Goal: Information Seeking & Learning: Understand process/instructions

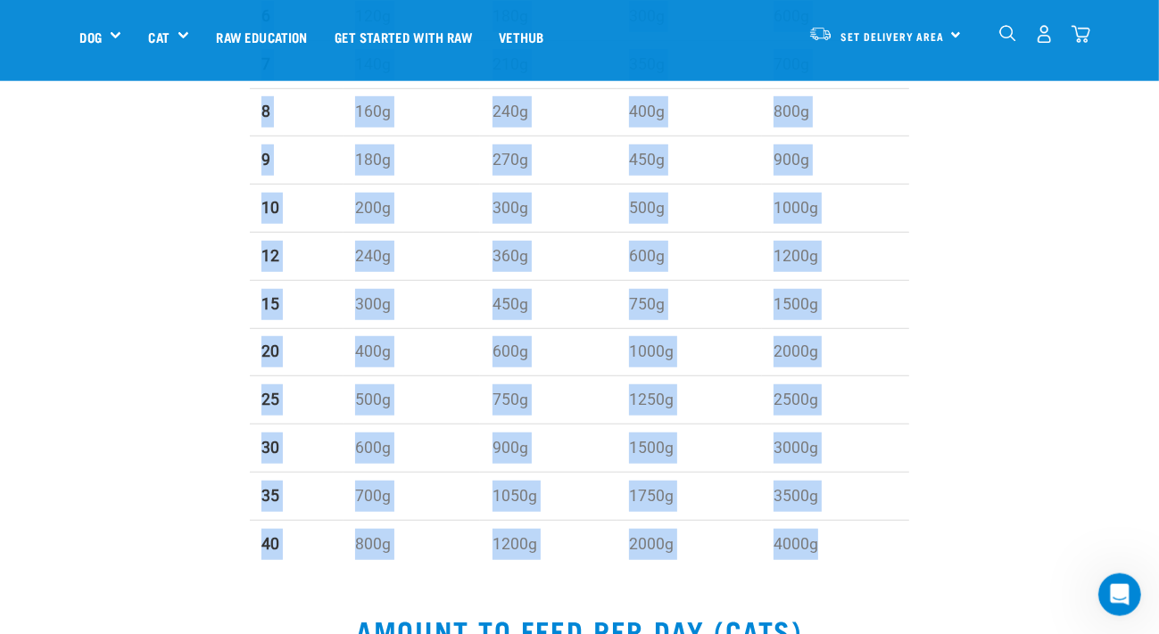
scroll to position [1030, 0]
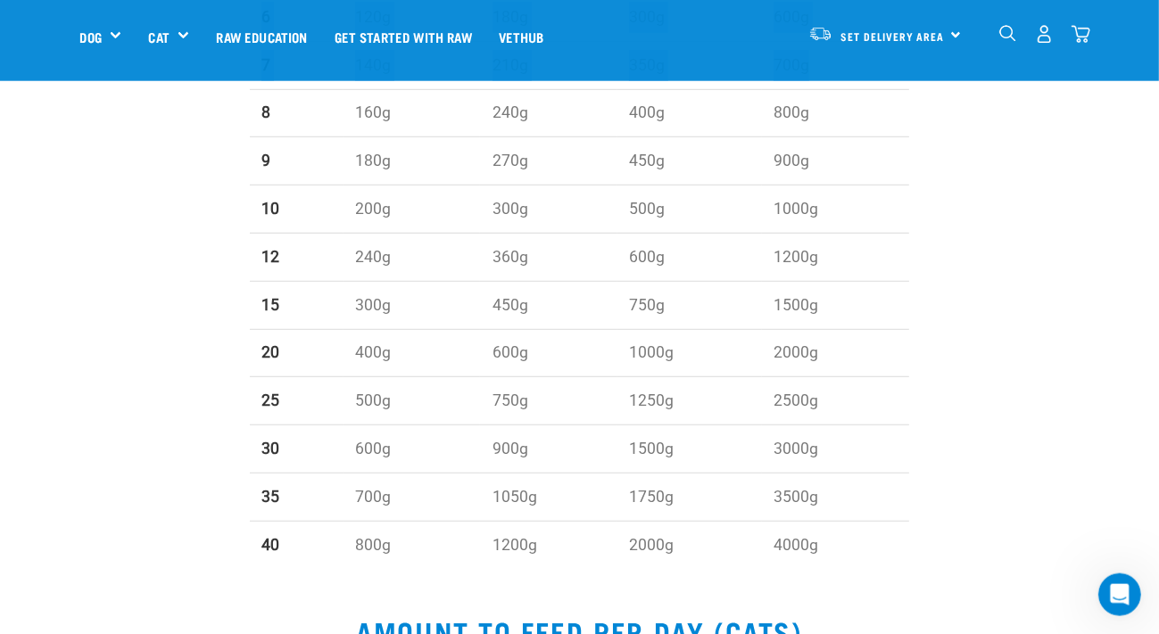
drag, startPoint x: 243, startPoint y: 252, endPoint x: 930, endPoint y: 70, distance: 710.5
click at [930, 70] on div "WEIGHT (kg) Maintenance (2% of weight) Active (3% of weight) Growing Puppy (5% …" at bounding box center [580, 123] width 1020 height 920
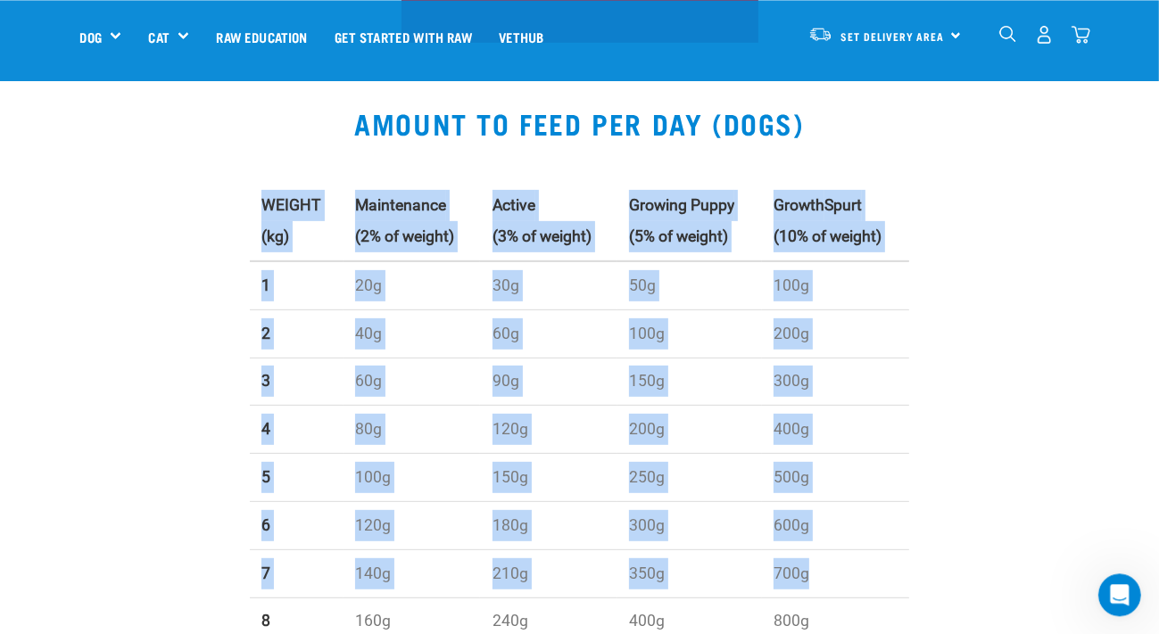
scroll to position [543, 0]
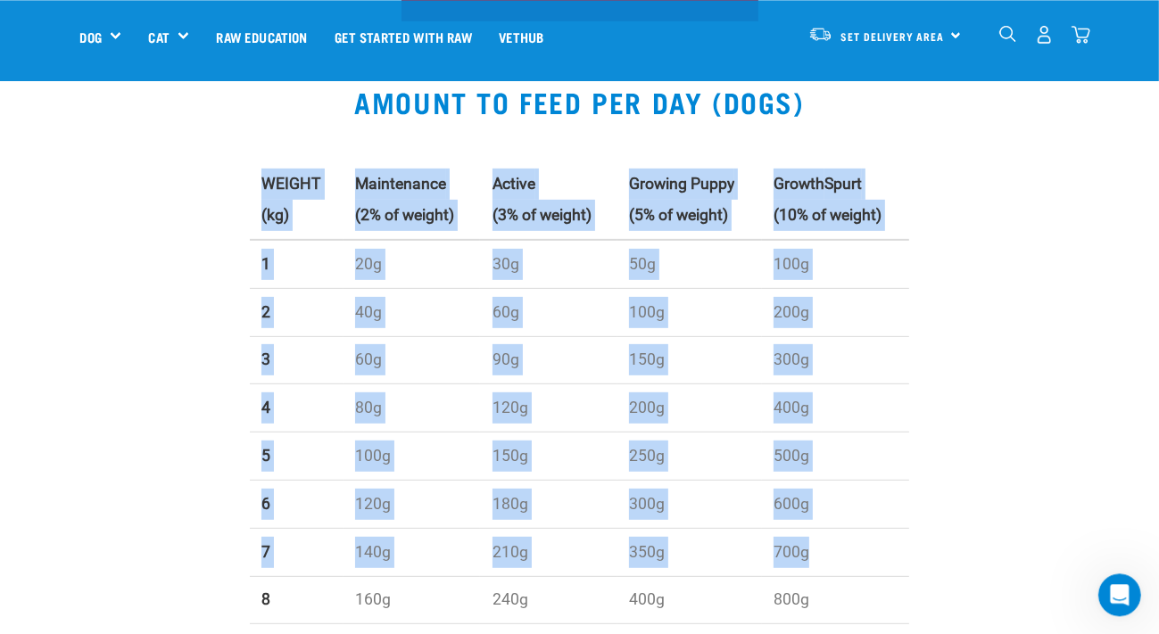
click at [131, 199] on div "WEIGHT (kg) Maintenance (2% of weight) Active (3% of weight) Growing Puppy (5% …" at bounding box center [580, 610] width 1020 height 920
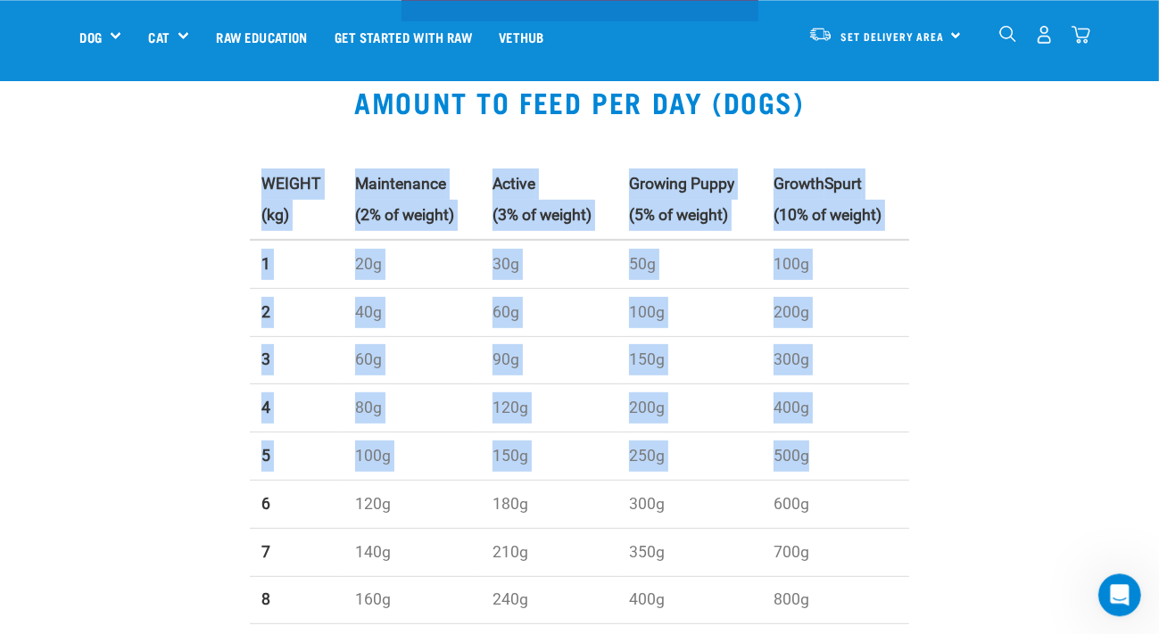
drag, startPoint x: 232, startPoint y: 170, endPoint x: 954, endPoint y: 436, distance: 769.8
click at [954, 436] on div "WEIGHT (kg) Maintenance (2% of weight) Active (3% of weight) Growing Puppy (5% …" at bounding box center [580, 610] width 1020 height 920
copy table "WEIGHT (kg) Maintenance (2% of weight) Active (3% of weight) Growing Puppy (5% …"
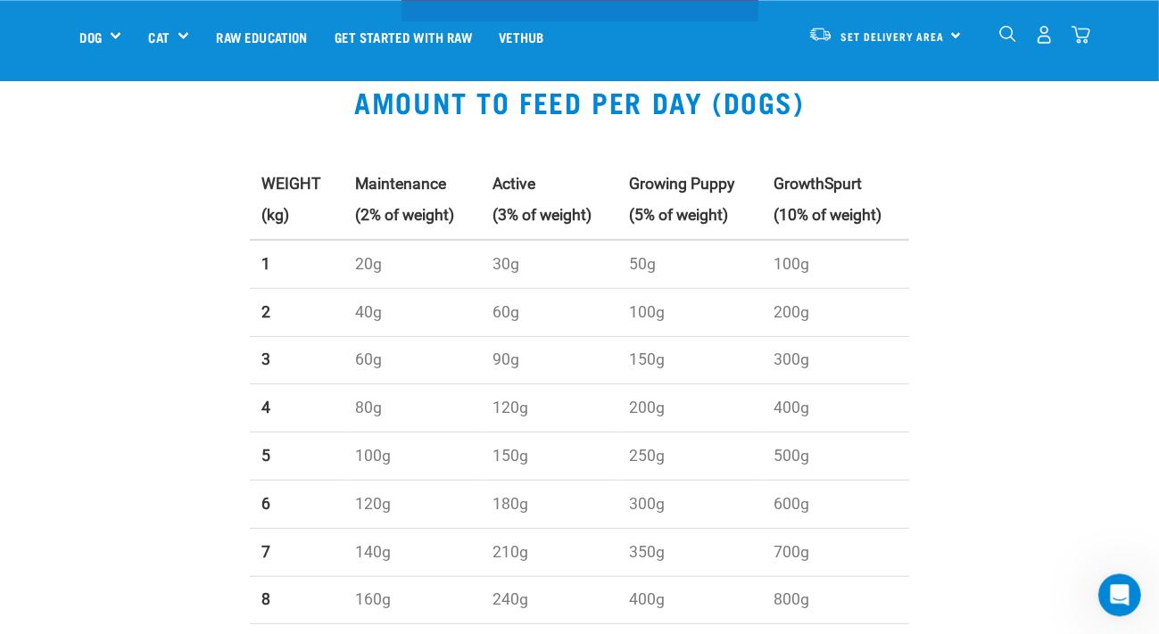
click at [954, 436] on div "WEIGHT (kg) Maintenance (2% of weight) Active (3% of weight) Growing Puppy (5% …" at bounding box center [580, 610] width 1020 height 920
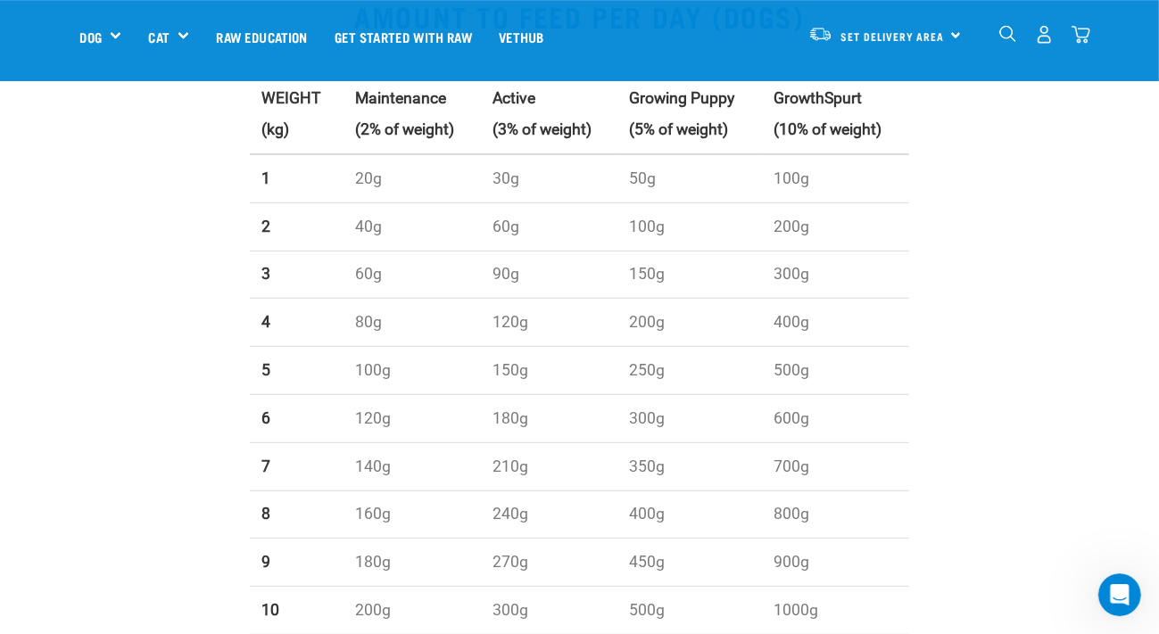
scroll to position [625, 0]
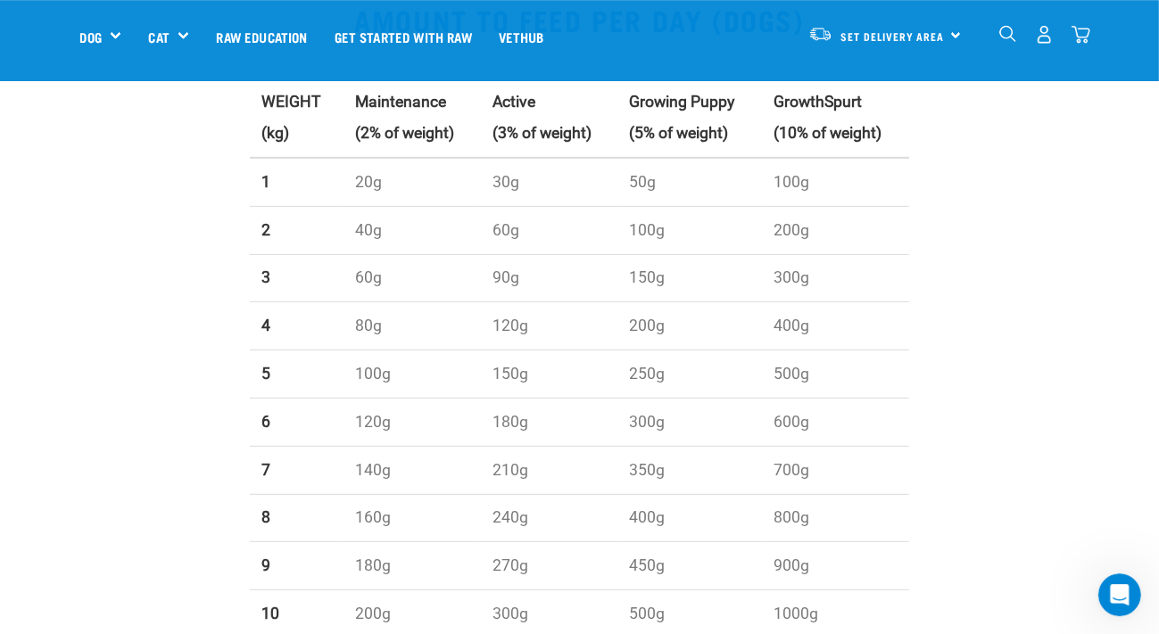
click at [193, 100] on div "WEIGHT (kg) Maintenance (2% of weight) Active (3% of weight) Growing Puppy (5% …" at bounding box center [580, 528] width 1020 height 920
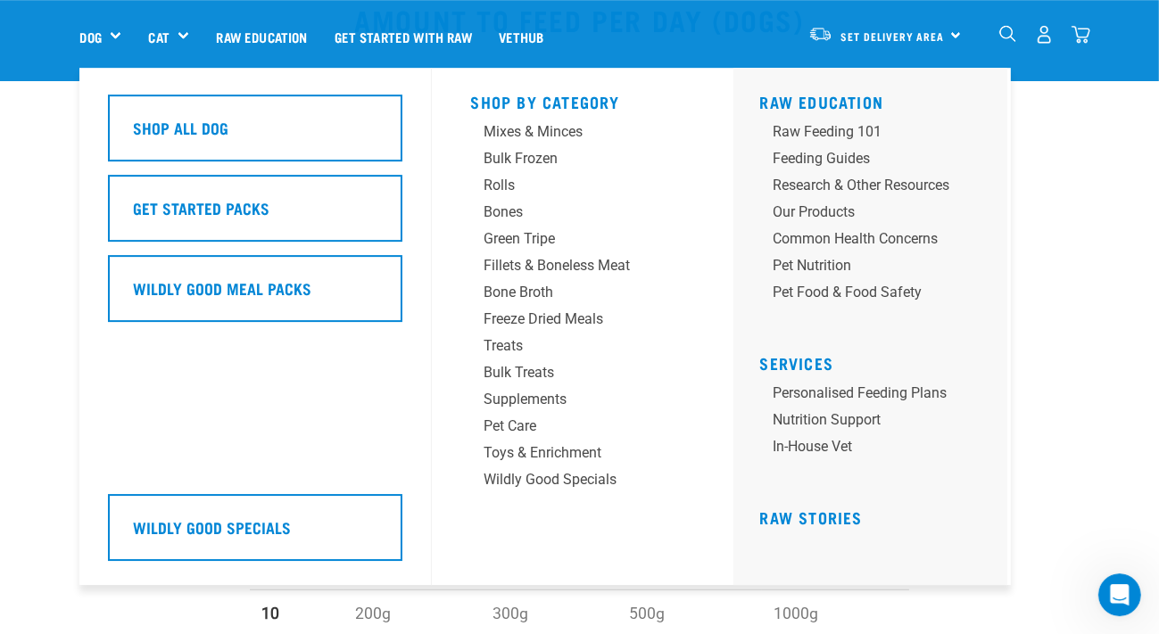
click at [412, 403] on div "Shop All Dog Get Started Packs Wildly Good Meal Packs Wildly Good Specials" at bounding box center [264, 326] width 334 height 517
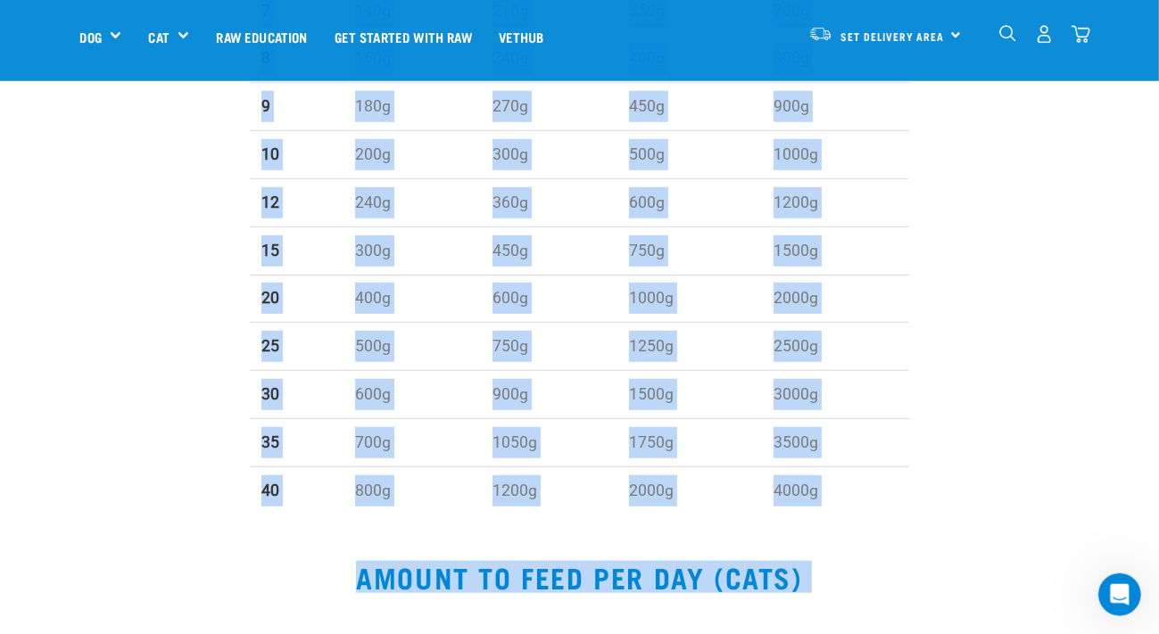
scroll to position [1302, 0]
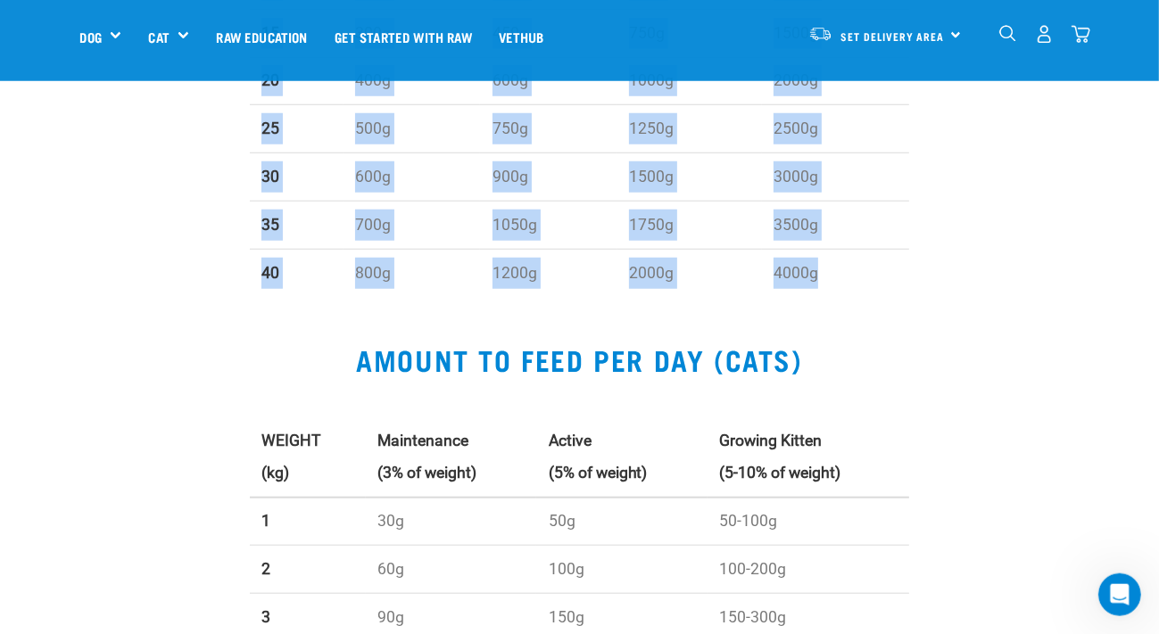
drag, startPoint x: 232, startPoint y: 97, endPoint x: 978, endPoint y: 252, distance: 761.6
copy table "WEIGHT (kg) Maintenance (2% of weight) Active (3% of weight) Growing Puppy (5% …"
